Goal: Find specific page/section

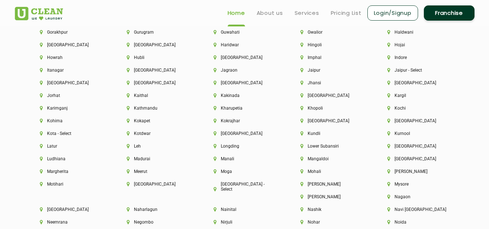
scroll to position [1563, 0]
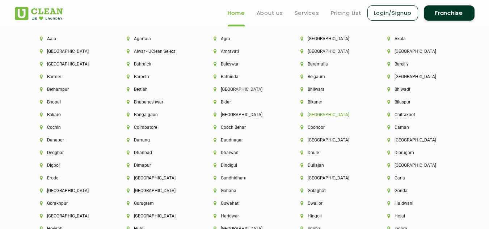
click at [317, 114] on li "[GEOGRAPHIC_DATA]" at bounding box center [331, 114] width 62 height 5
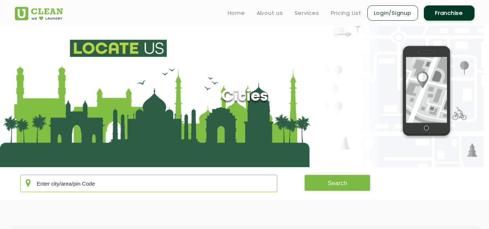
click at [118, 185] on input "text" at bounding box center [148, 183] width 257 height 17
type input "600042"
click at [330, 183] on button "Search" at bounding box center [337, 183] width 66 height 16
click at [374, 115] on section "Cities" at bounding box center [244, 96] width 489 height 141
click at [238, 9] on link "Home" at bounding box center [236, 13] width 17 height 9
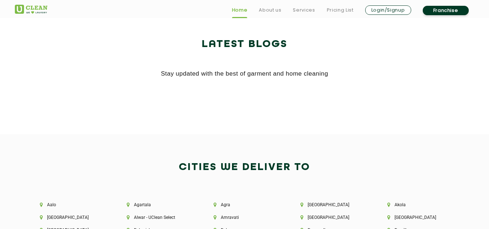
scroll to position [1303, 0]
